Goal: Navigation & Orientation: Find specific page/section

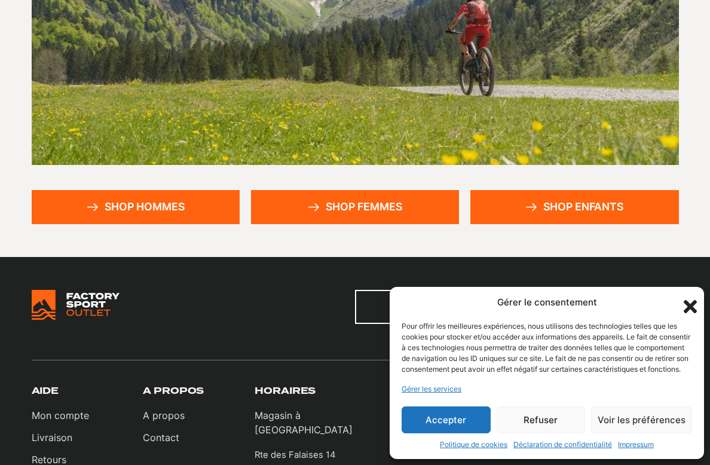
scroll to position [249, 0]
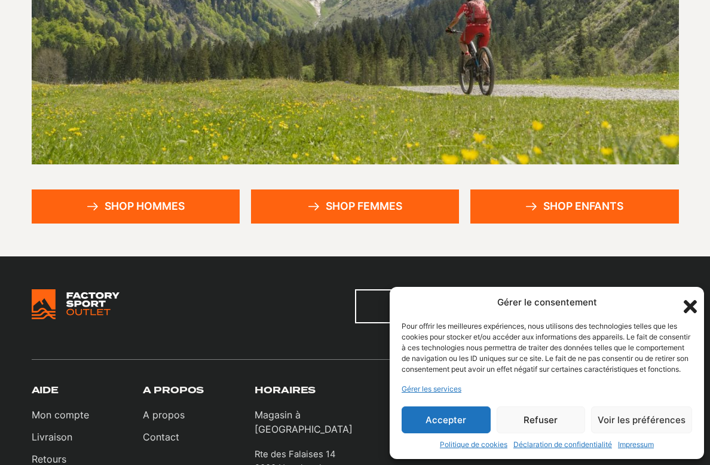
click at [549, 433] on button "Refuser" at bounding box center [541, 419] width 89 height 27
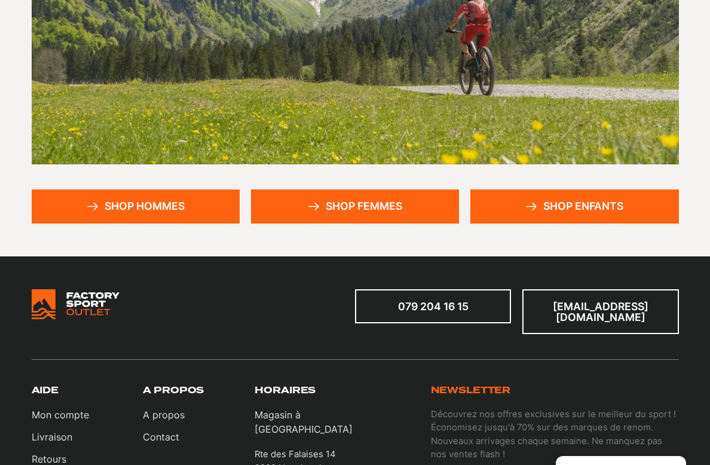
click at [181, 209] on link "Shop hommes" at bounding box center [136, 206] width 208 height 34
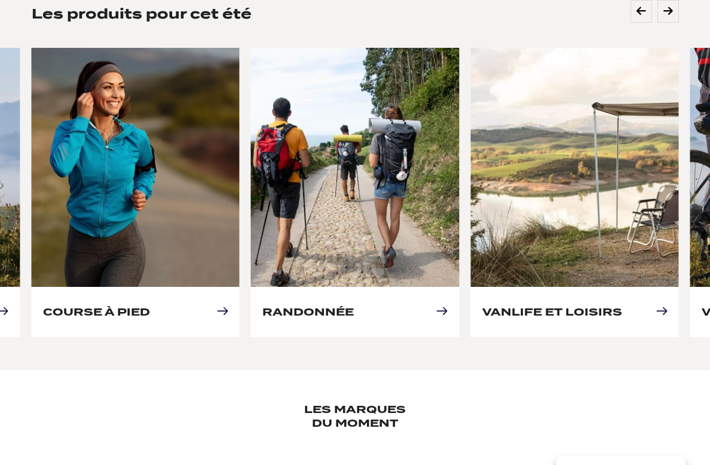
scroll to position [516, 0]
click at [354, 305] on link "Randonnée" at bounding box center [307, 311] width 91 height 13
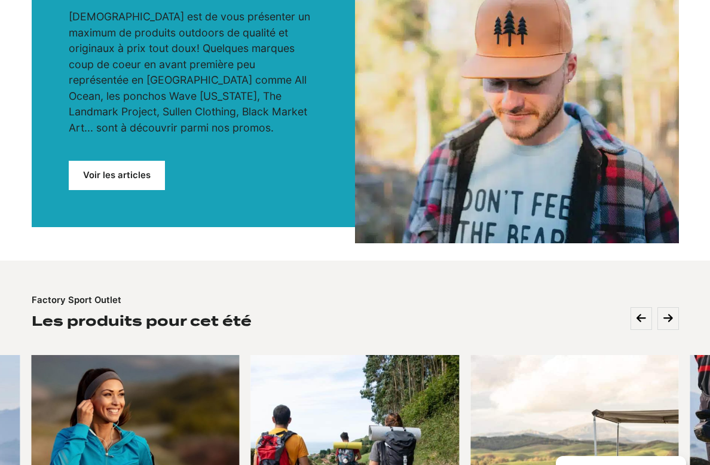
scroll to position [371, 0]
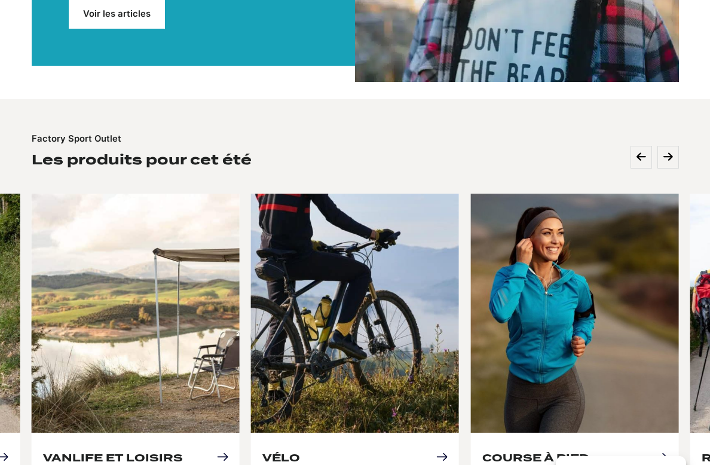
click at [183, 451] on link "Vanlife et loisirs" at bounding box center [113, 457] width 140 height 13
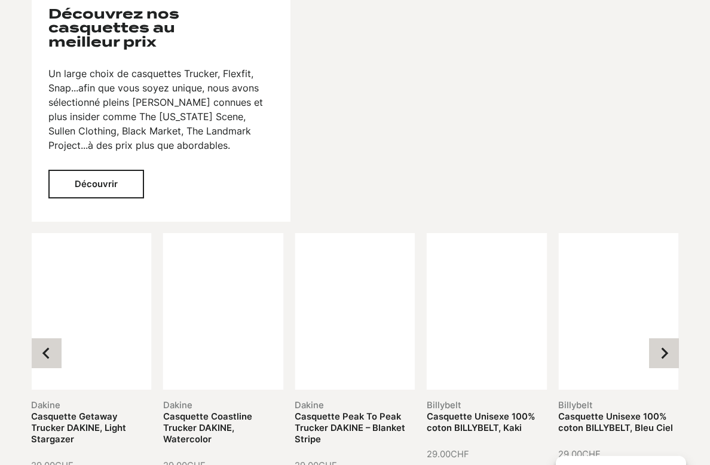
scroll to position [1787, 0]
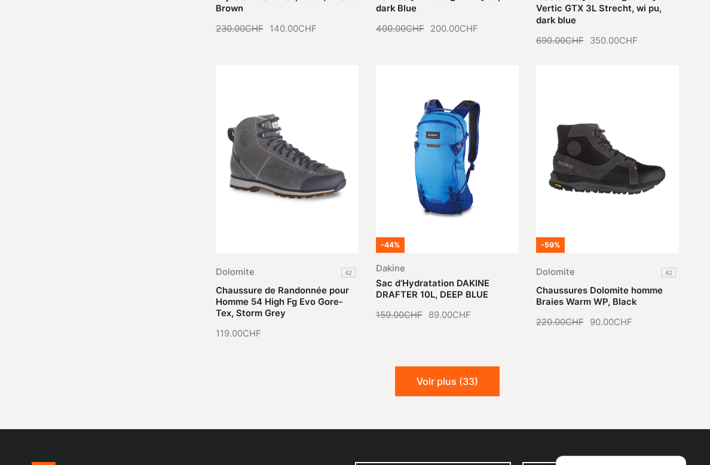
scroll to position [1207, 0]
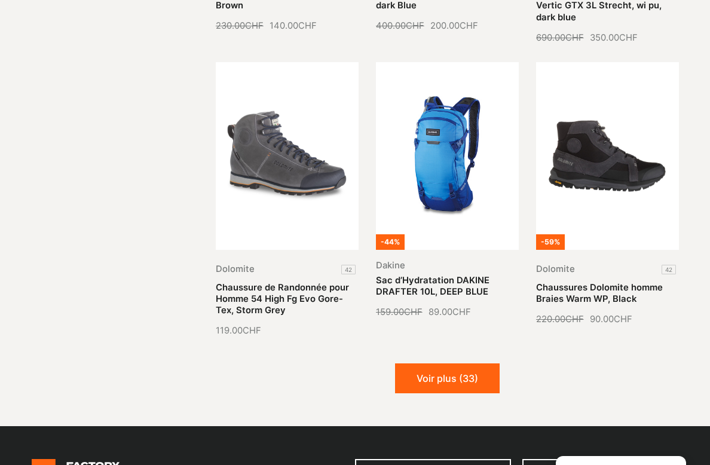
click at [450, 363] on button "Voir plus (33)" at bounding box center [447, 378] width 105 height 30
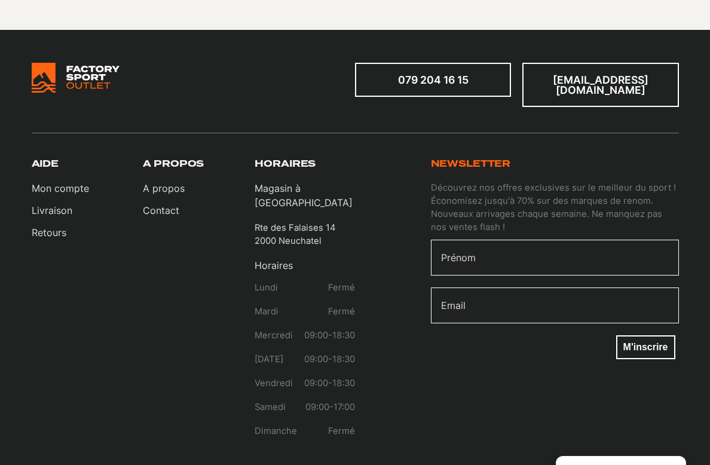
scroll to position [2714, 0]
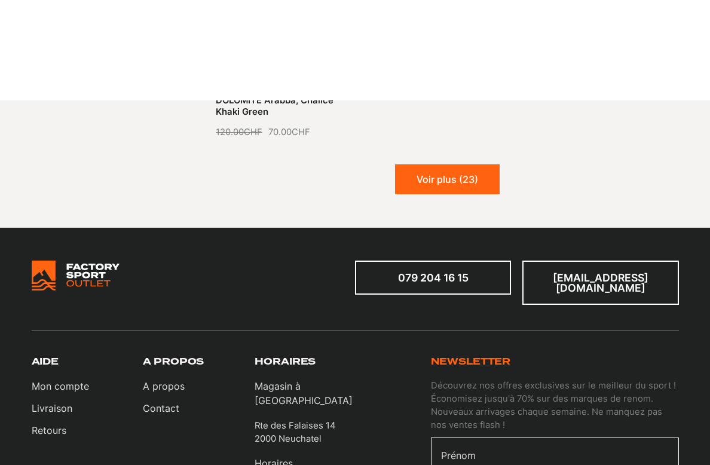
click at [458, 94] on button "Voir plus (23)" at bounding box center [447, 79] width 105 height 30
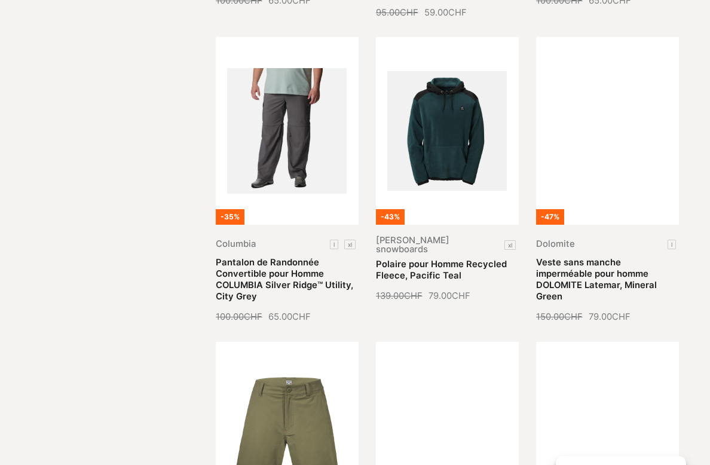
scroll to position [2113, 0]
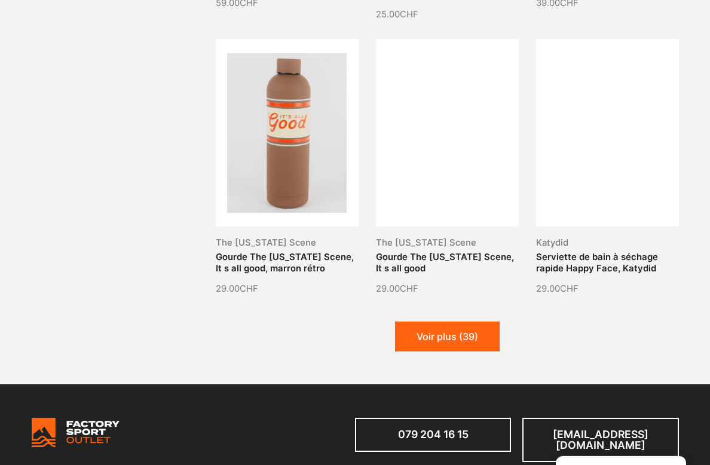
scroll to position [1117, 0]
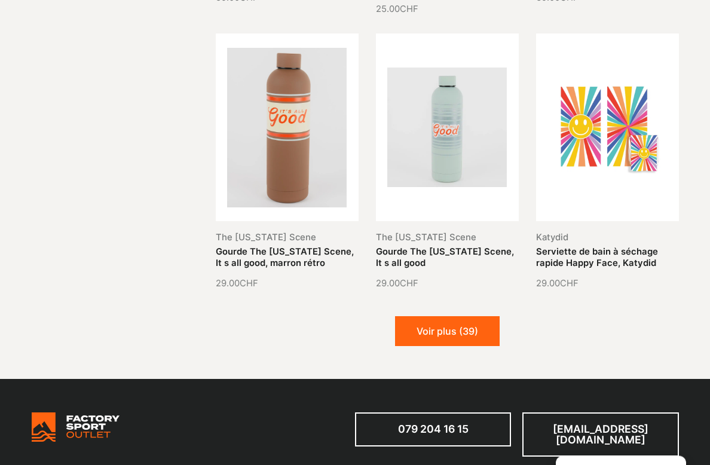
click at [472, 325] on button "Voir plus (39)" at bounding box center [447, 331] width 105 height 30
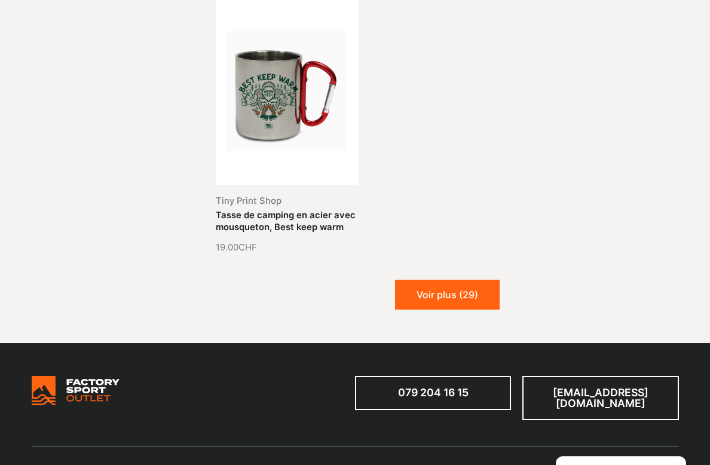
click at [440, 286] on button "Voir plus (29)" at bounding box center [447, 295] width 105 height 30
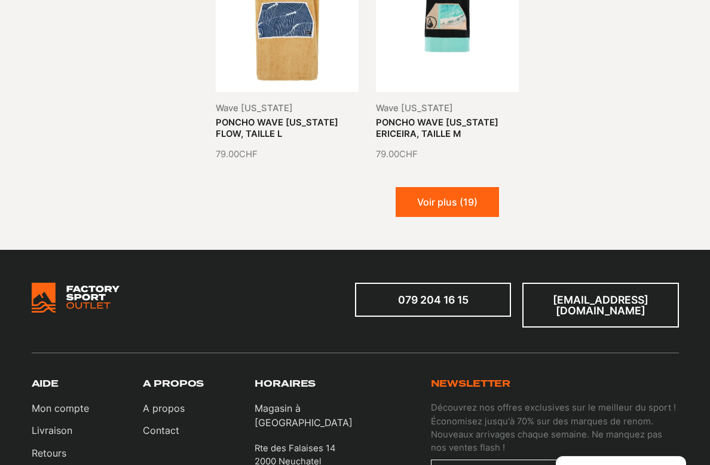
scroll to position [3211, 0]
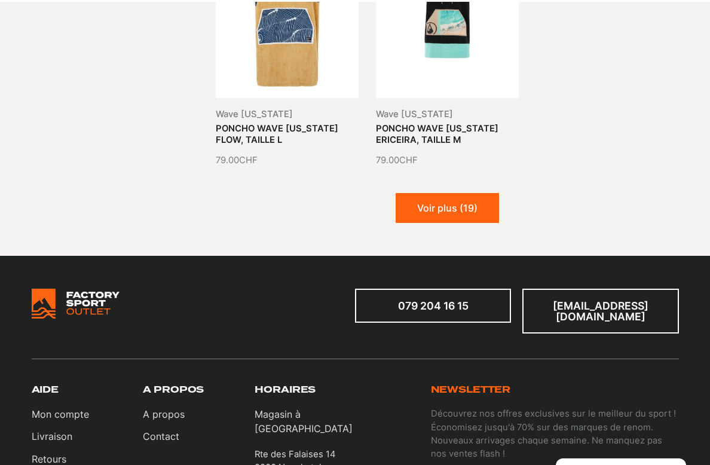
click at [476, 221] on button "Voir plus (19)" at bounding box center [447, 206] width 103 height 30
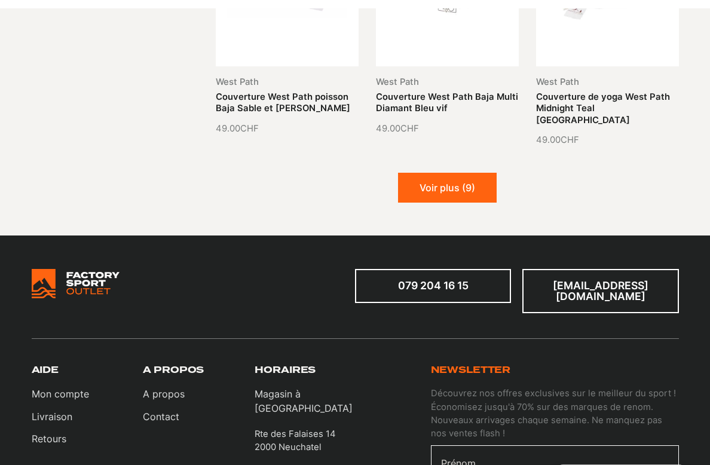
scroll to position [4006, 0]
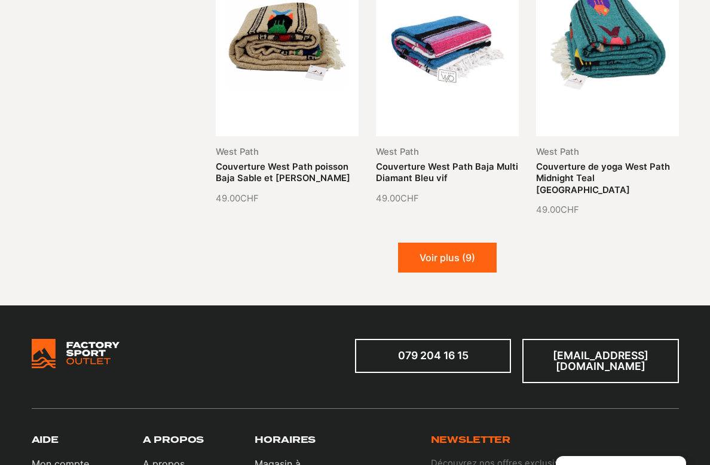
click at [470, 243] on button "Voir plus (9)" at bounding box center [447, 258] width 99 height 30
click at [470, 243] on button "Chargement..." at bounding box center [447, 258] width 109 height 30
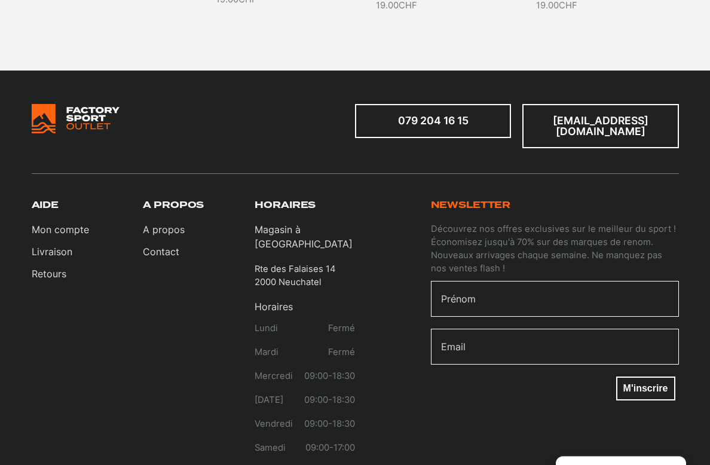
scroll to position [4933, 0]
